Goal: Obtain resource: Obtain resource

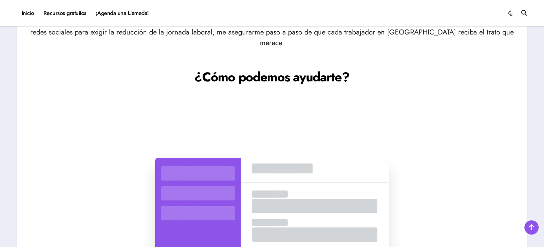
scroll to position [478, 0]
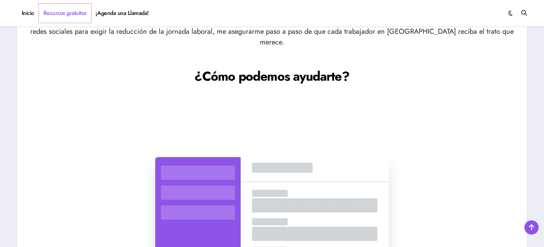
click at [56, 15] on link "Recursos gratuitos" at bounding box center [65, 13] width 52 height 19
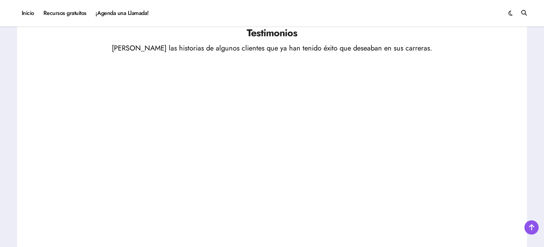
scroll to position [1213, 0]
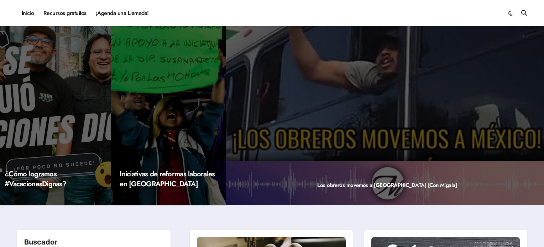
scroll to position [9, 0]
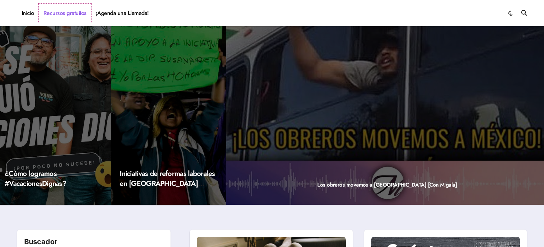
click at [58, 13] on link "Recursos gratuitos" at bounding box center [65, 13] width 52 height 19
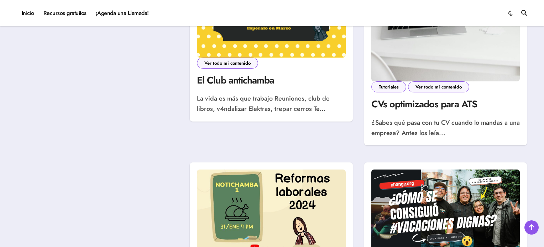
scroll to position [522, 0]
click at [413, 99] on link "CVs optimizados para ATS" at bounding box center [424, 104] width 106 height 14
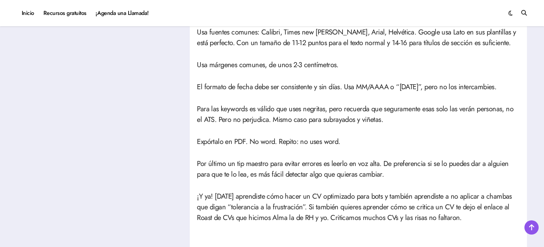
scroll to position [1365, 0]
